Goal: Check status: Check status

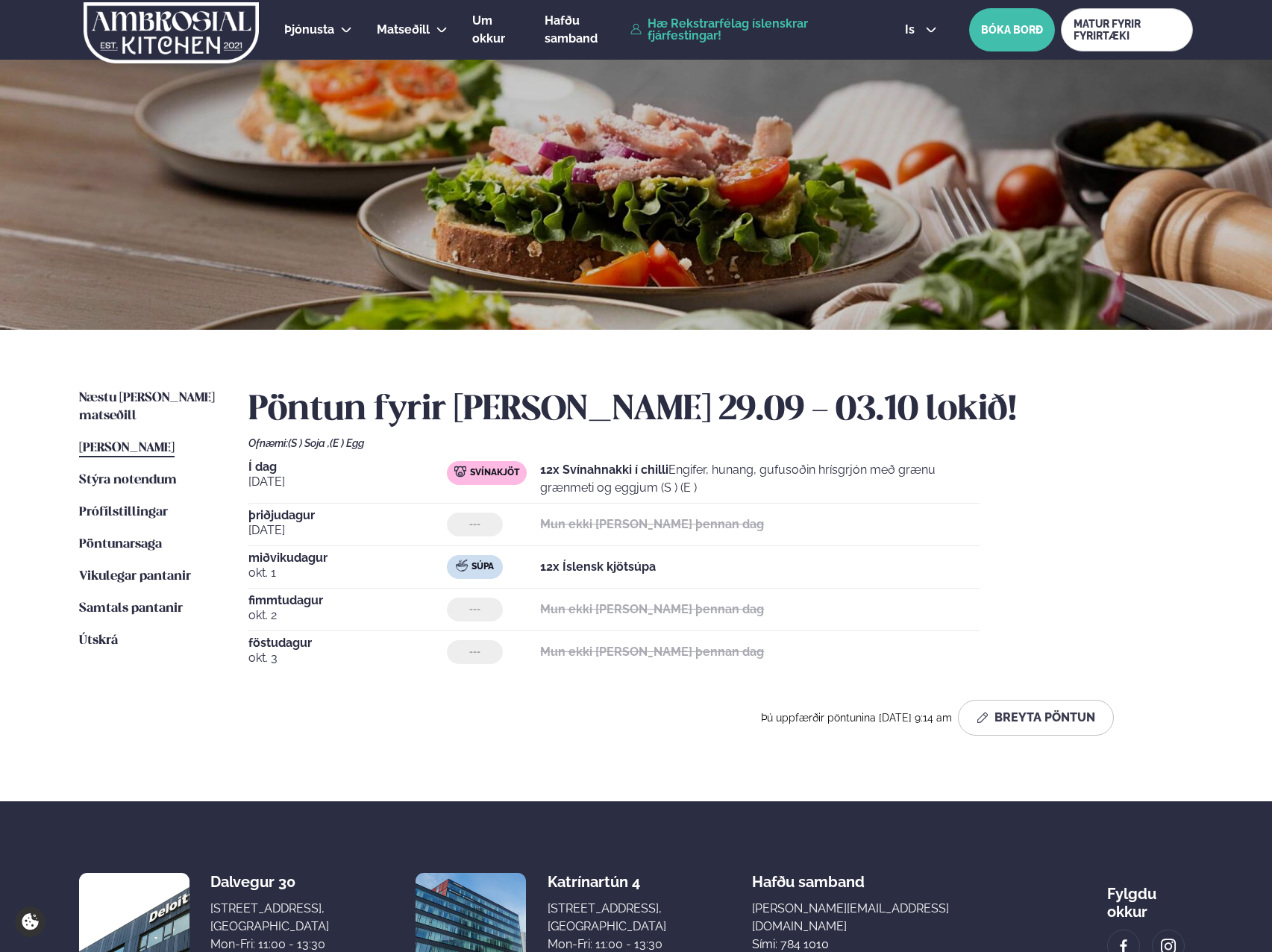
click at [1155, 411] on h2 "Pöntun fyrir [PERSON_NAME] 29.09 - 03.10 lokið!" at bounding box center [720, 410] width 945 height 42
click at [135, 400] on span "Næstu [PERSON_NAME] matseðill" at bounding box center [147, 407] width 136 height 31
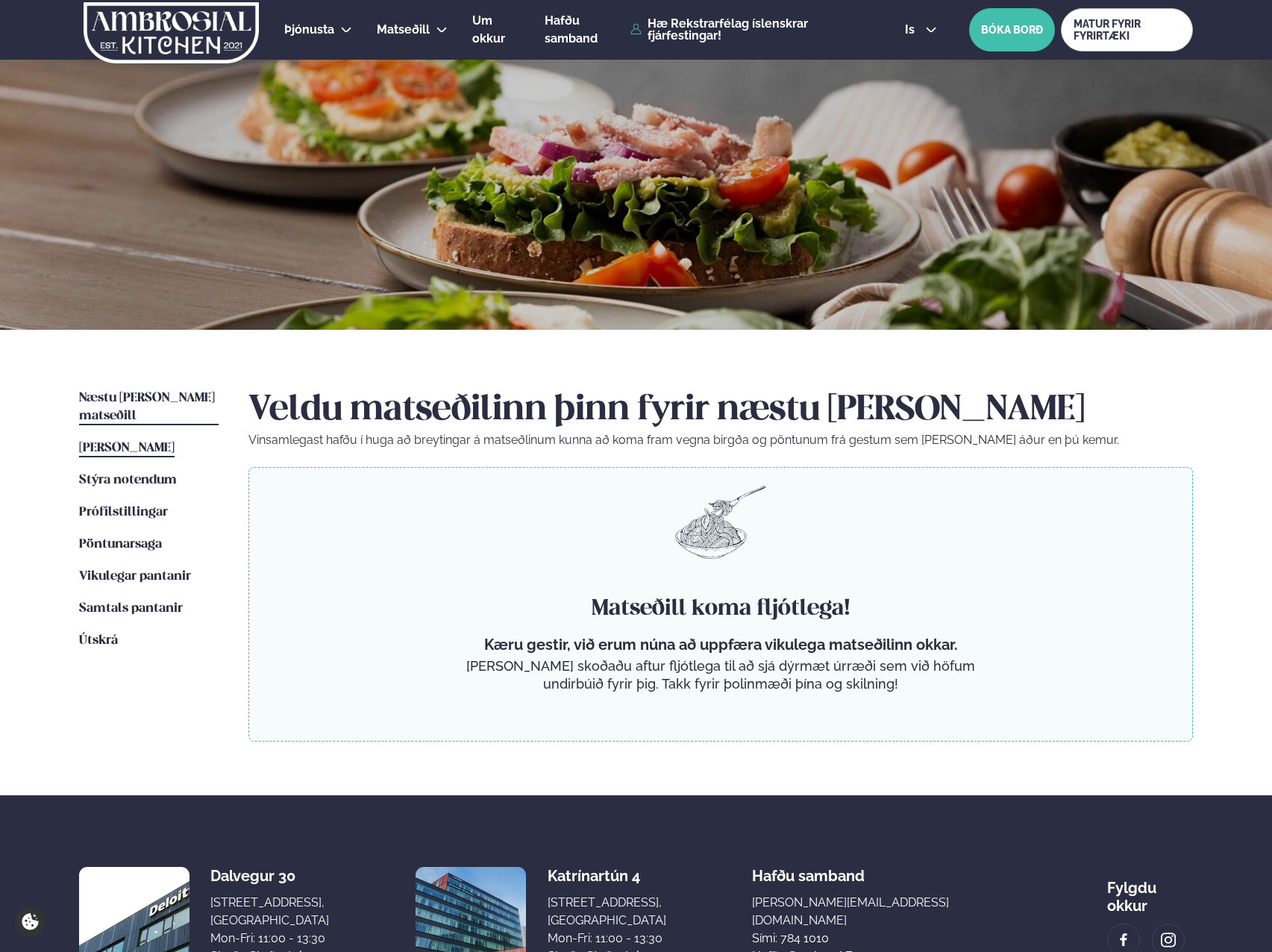
click at [129, 441] on span "[PERSON_NAME]" at bounding box center [127, 448] width 96 height 13
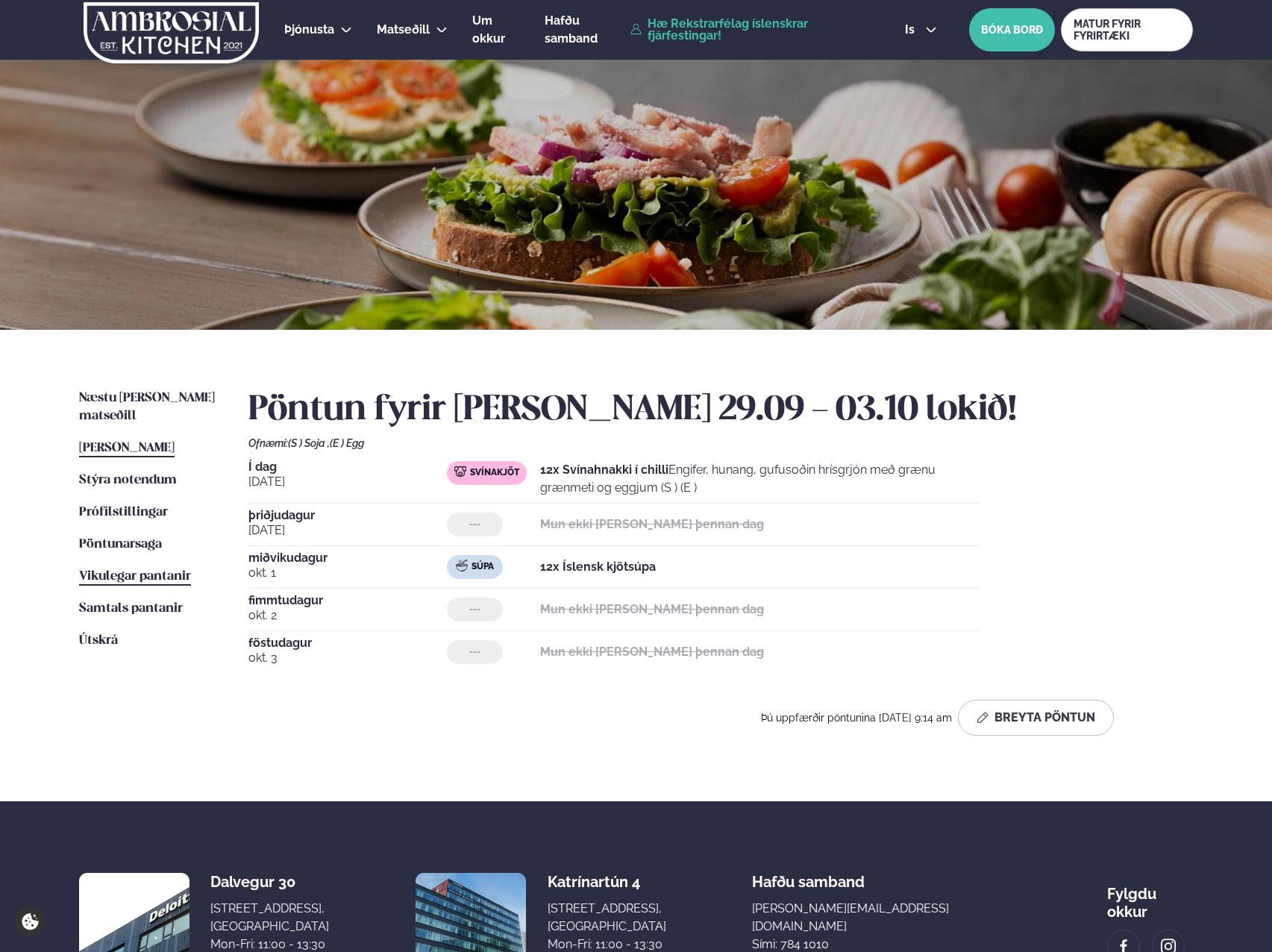
click at [125, 570] on span "Vikulegar pantanir" at bounding box center [135, 576] width 112 height 13
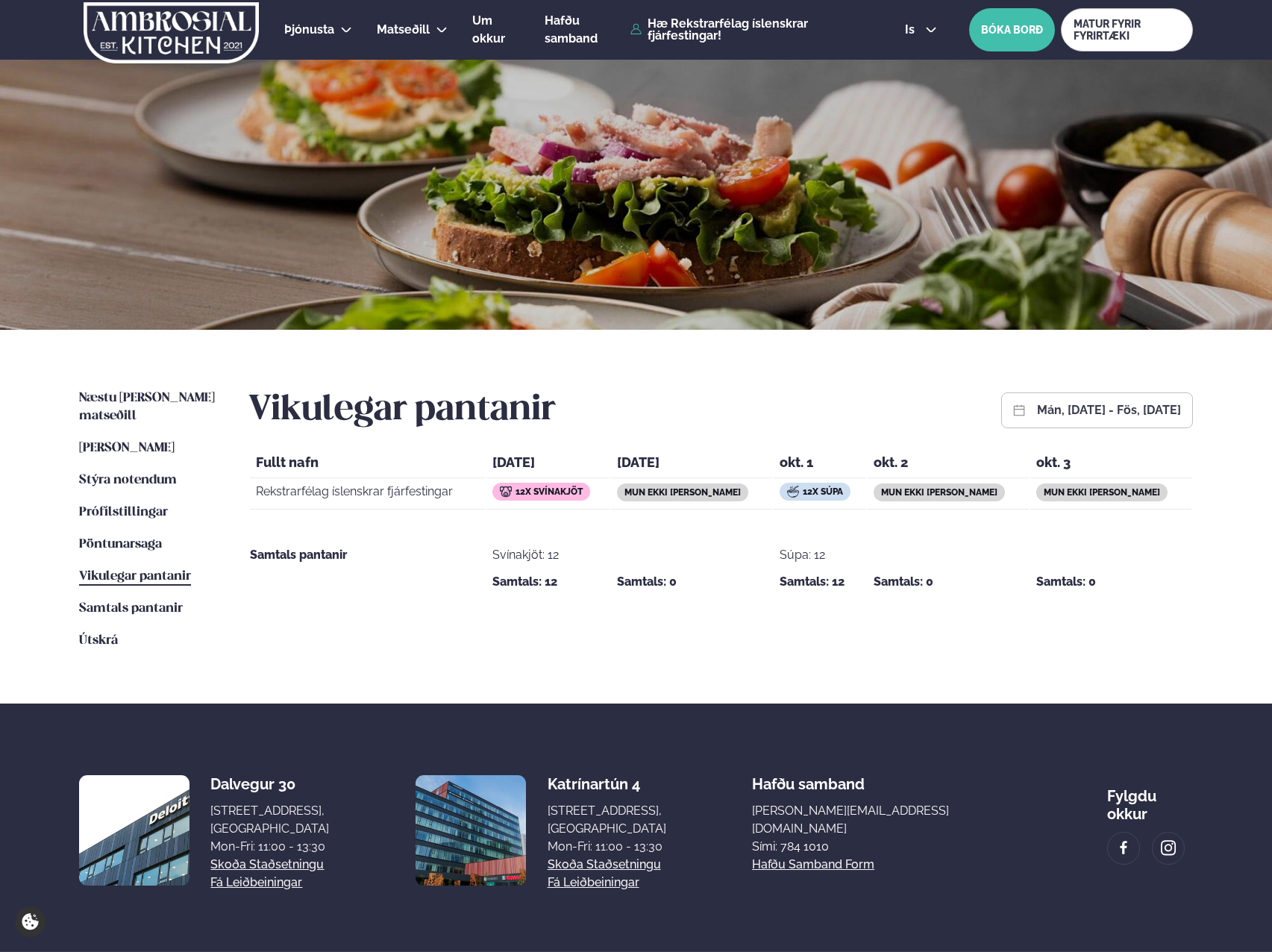
click at [1083, 410] on button "mán, [DATE] - fös, [DATE]" at bounding box center [1109, 409] width 144 height 12
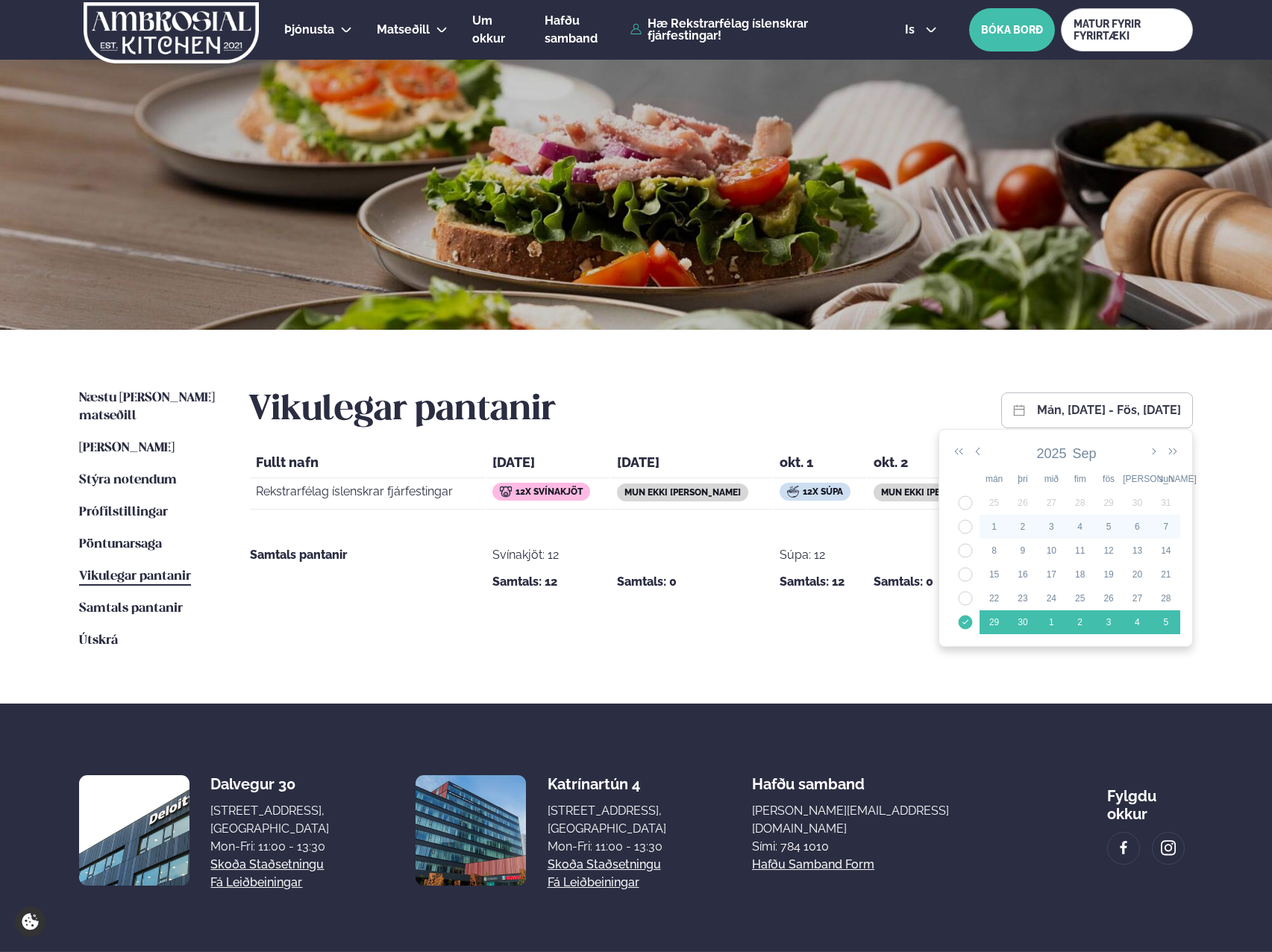
click at [961, 523] on td "36" at bounding box center [965, 526] width 28 height 24
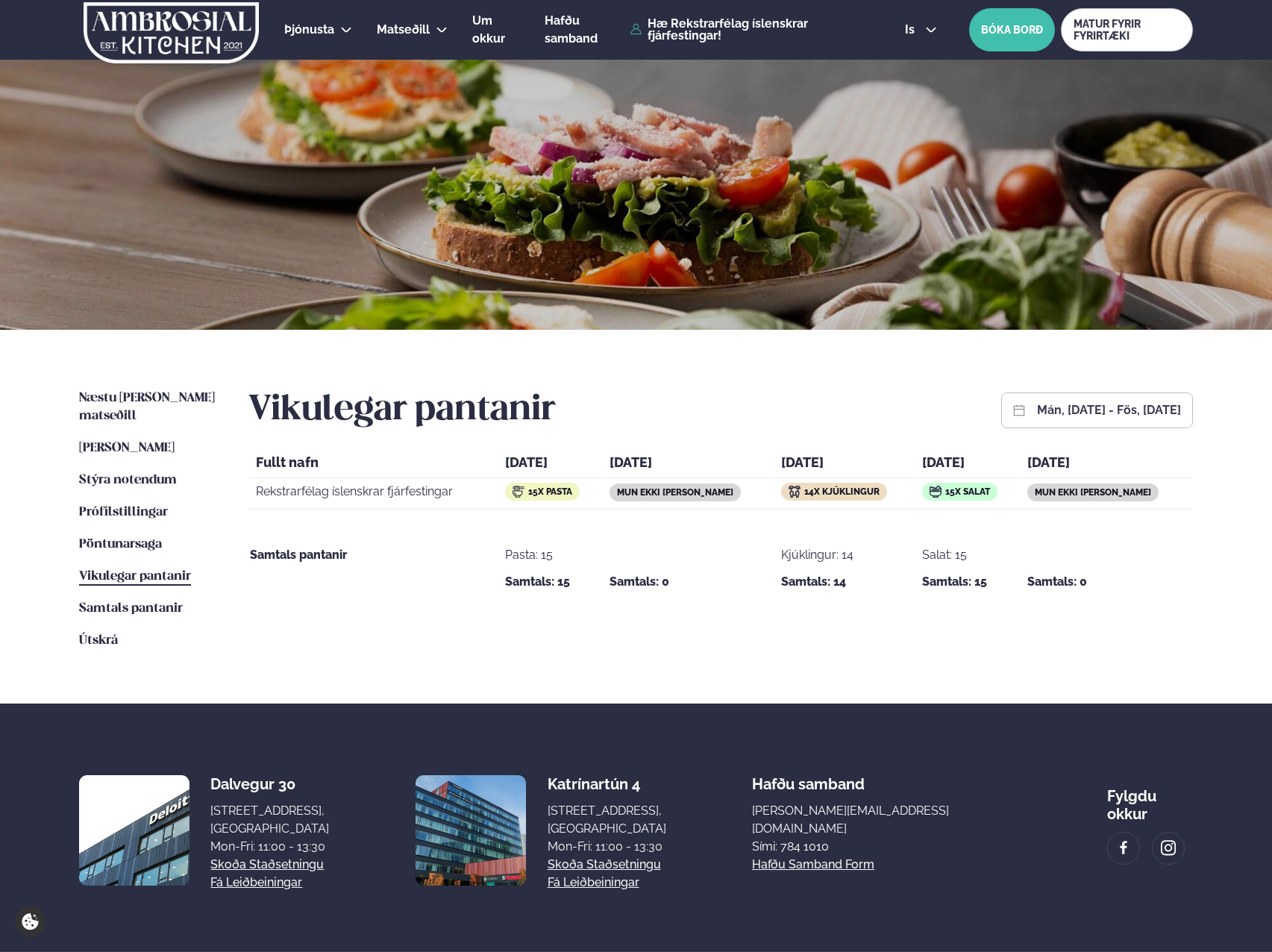
click at [1053, 410] on button "mán, [DATE] - fös, [DATE]" at bounding box center [1109, 409] width 144 height 12
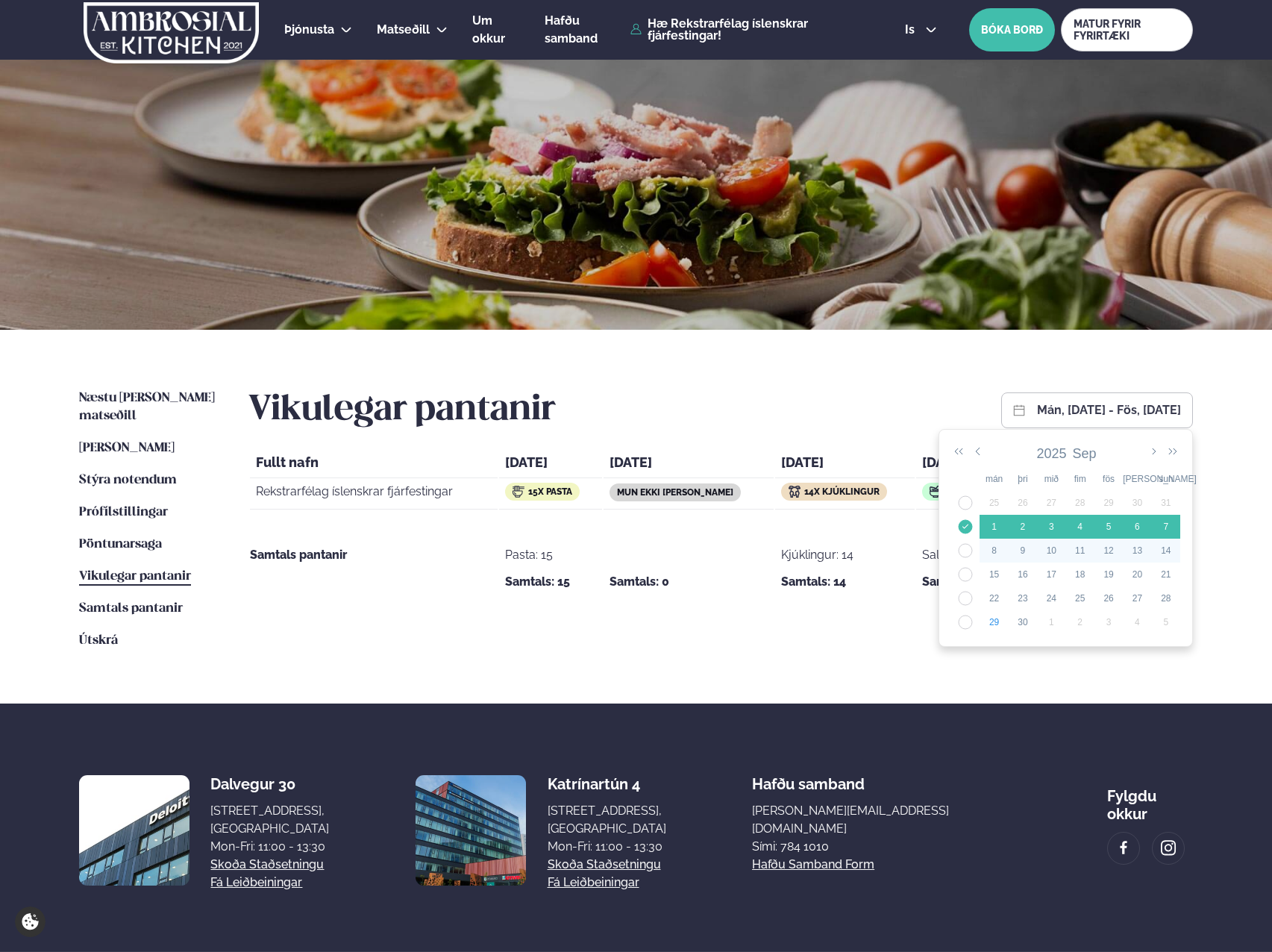
click at [974, 548] on td "37" at bounding box center [965, 551] width 28 height 24
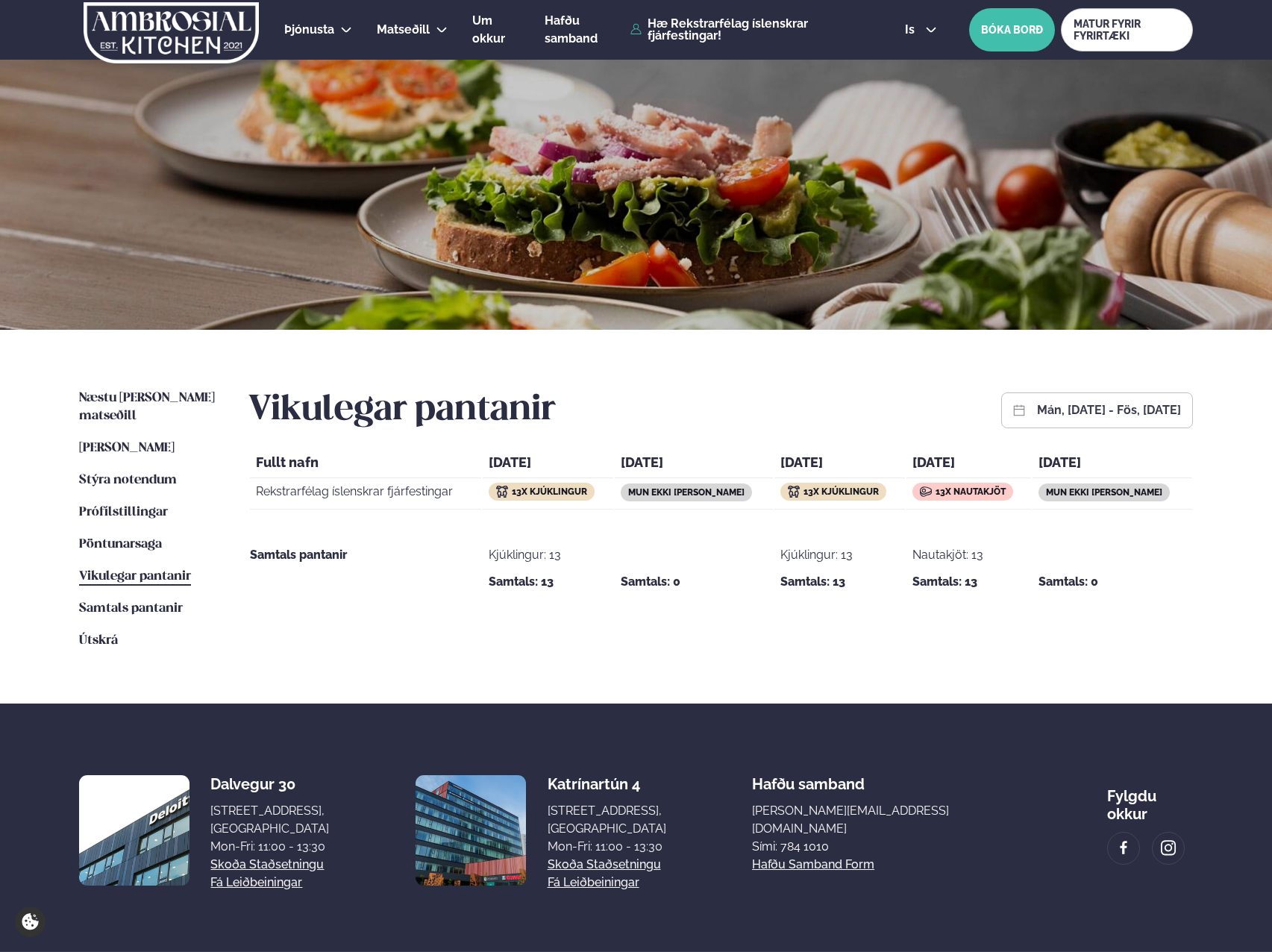
click at [1037, 408] on button "mán, [DATE] - fös, [DATE]" at bounding box center [1109, 409] width 144 height 12
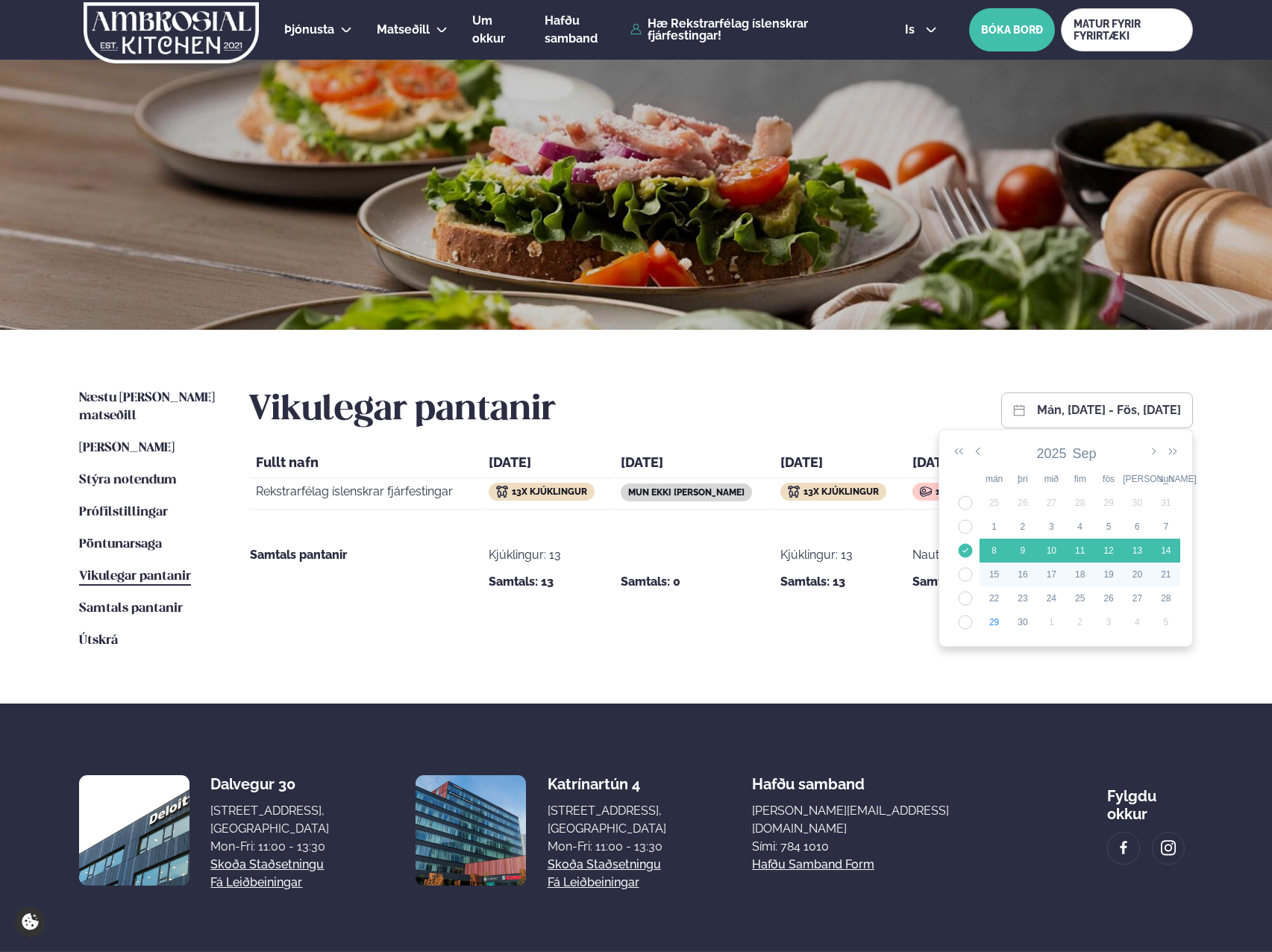
click at [967, 575] on td "38" at bounding box center [965, 574] width 28 height 24
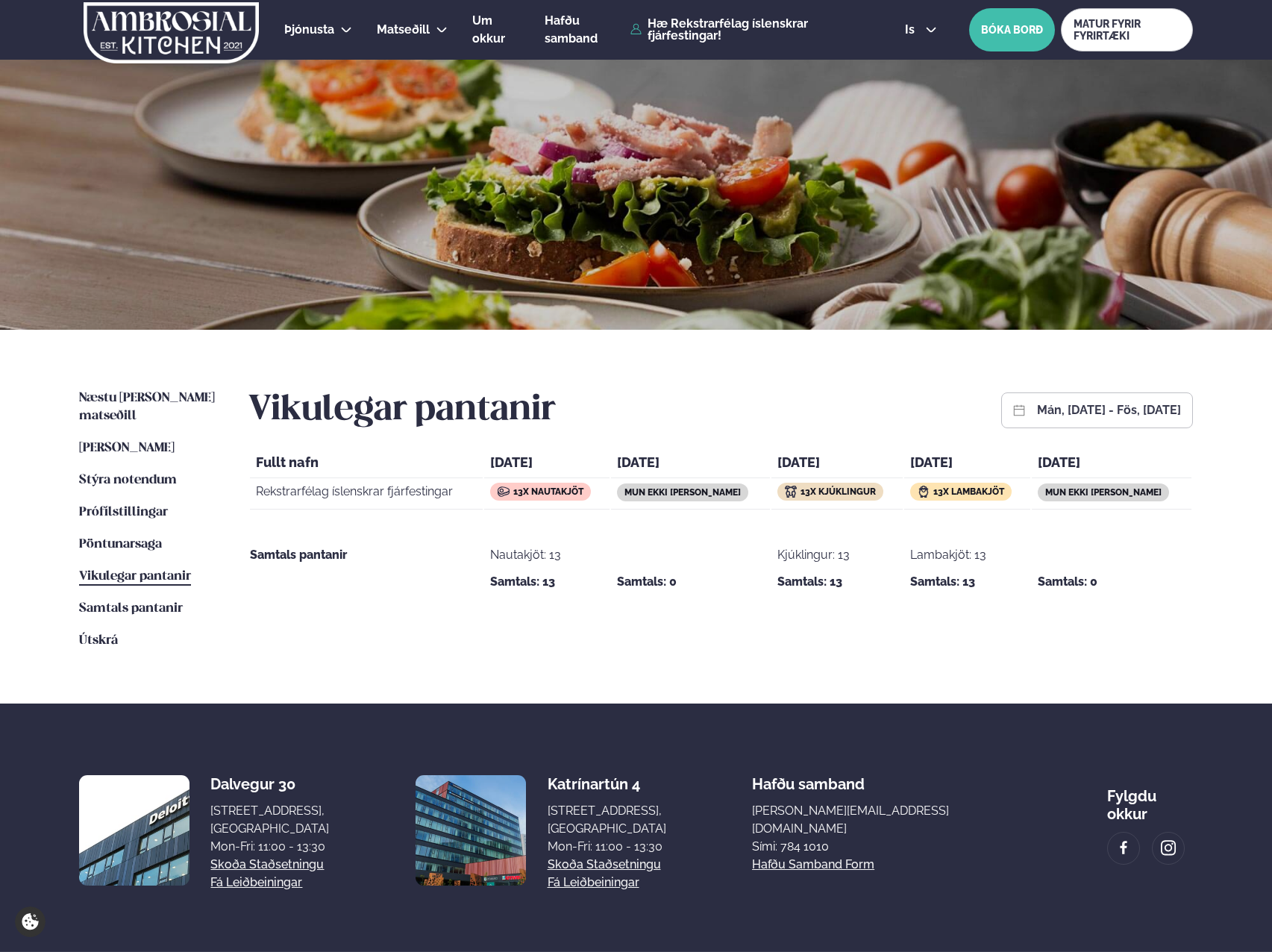
click at [1037, 409] on button "mán, [DATE] - fös, [DATE]" at bounding box center [1109, 409] width 144 height 12
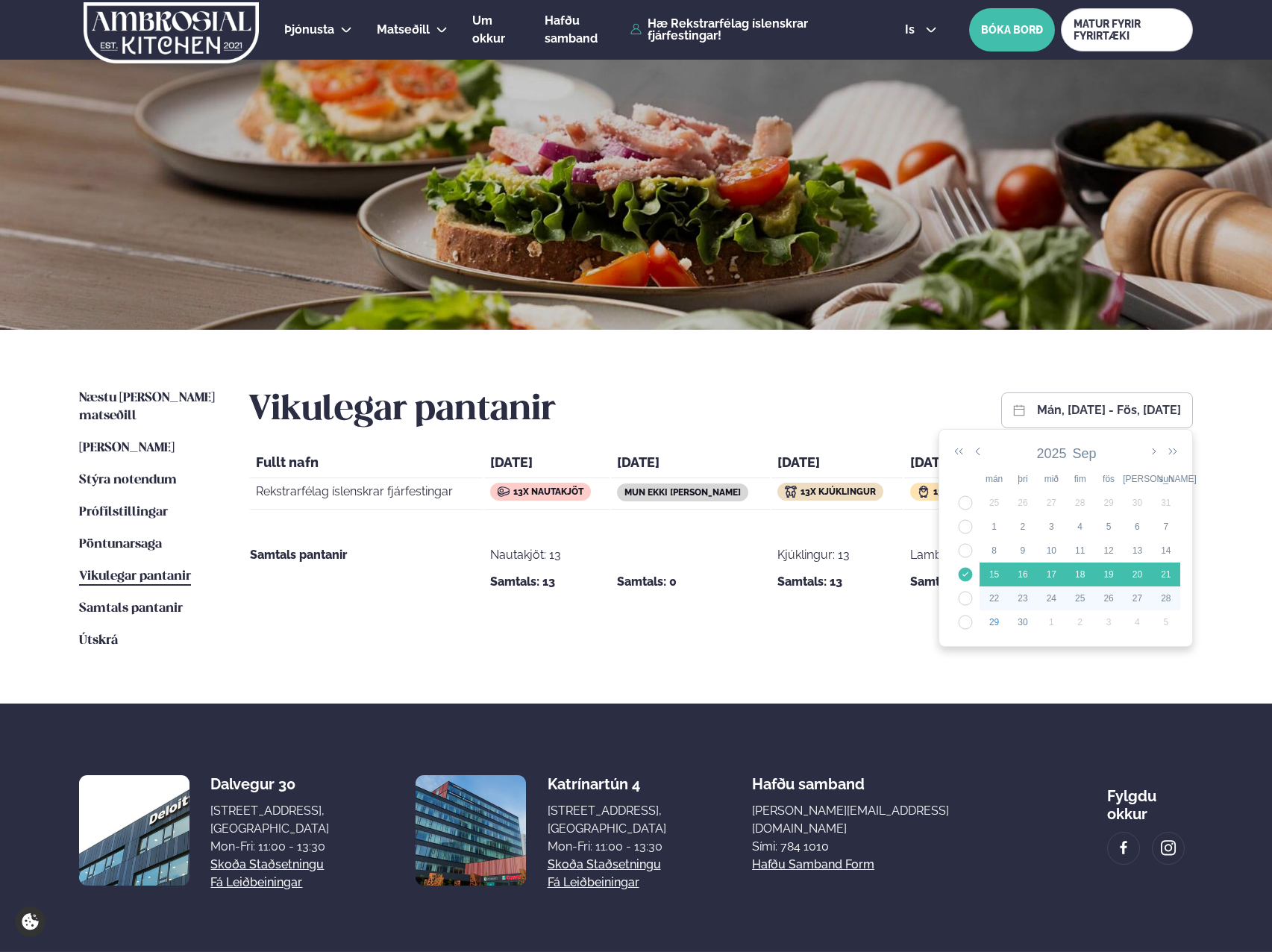
click at [971, 601] on td "39" at bounding box center [965, 598] width 28 height 24
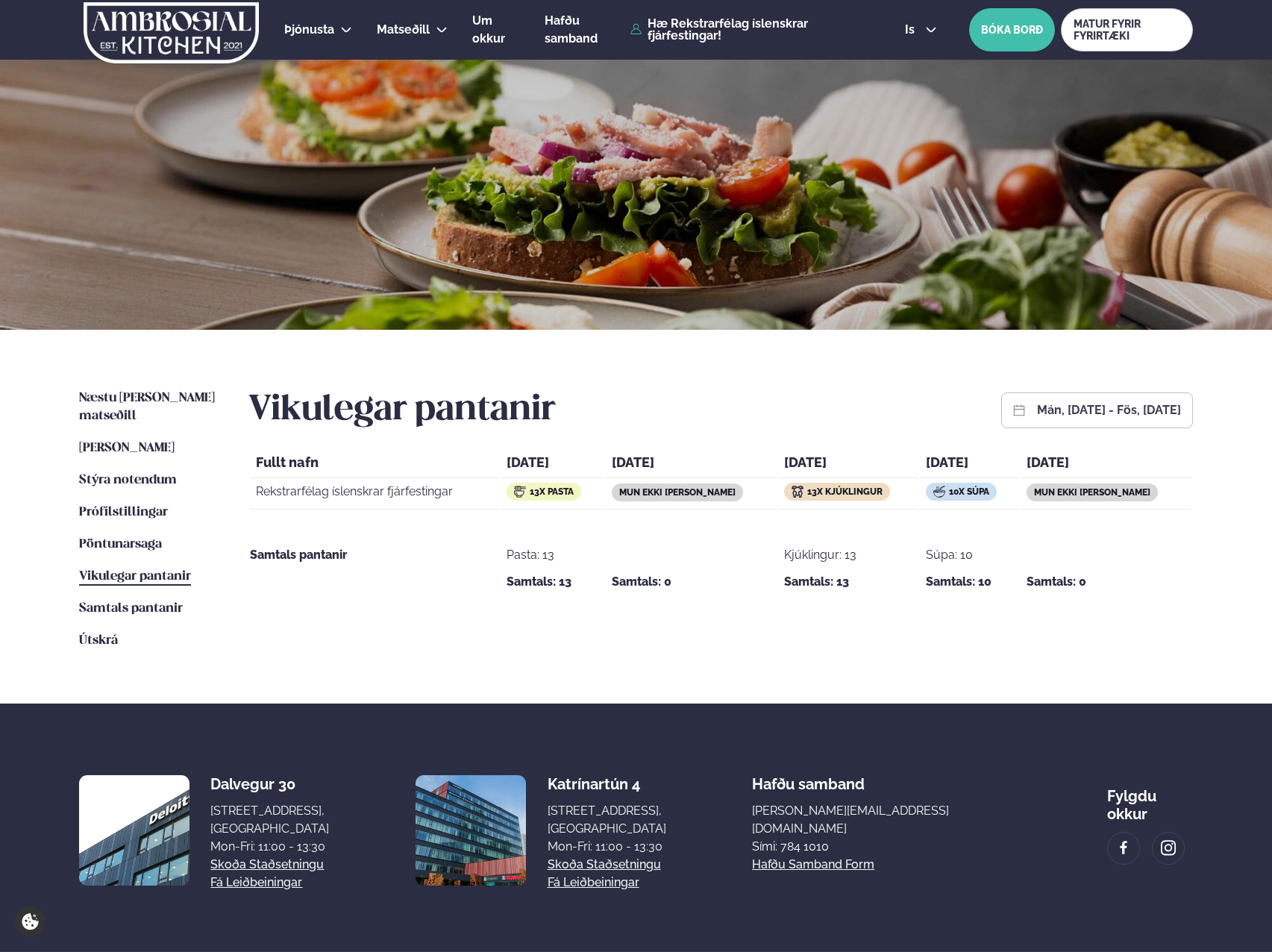
click at [1007, 420] on div "mán, [DATE] - fös, [DATE]" at bounding box center [1097, 409] width 191 height 36
drag, startPoint x: 1003, startPoint y: 429, endPoint x: 1002, endPoint y: 419, distance: 10.0
click at [1003, 429] on div "Vikulegar pantanir mán, [DATE] - fös, [DATE]" at bounding box center [720, 410] width 945 height 42
click at [1037, 413] on button "mán, [DATE] - fös, [DATE]" at bounding box center [1109, 409] width 144 height 12
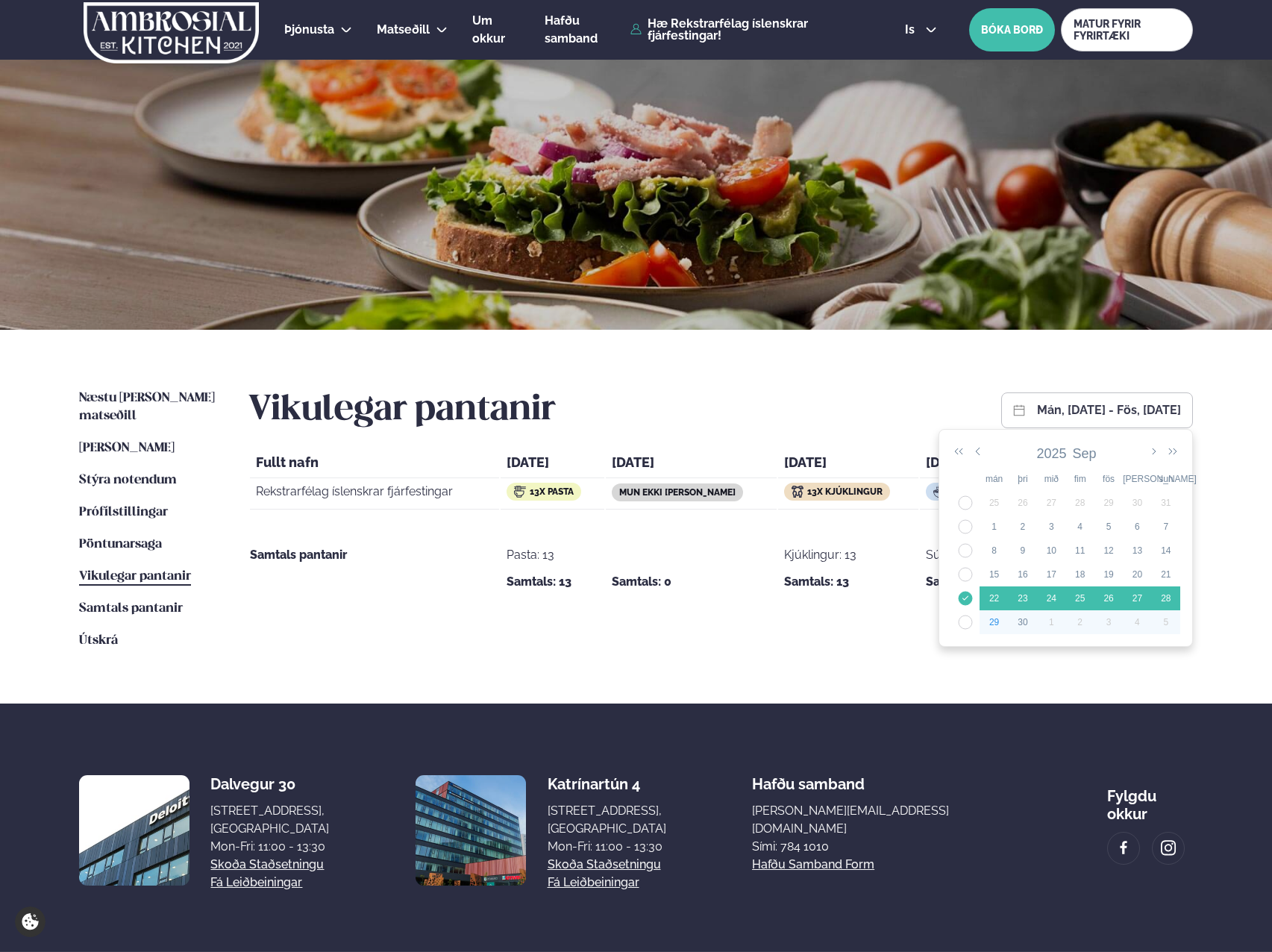
click at [962, 628] on td "40" at bounding box center [965, 622] width 28 height 24
